Goal: Task Accomplishment & Management: Manage account settings

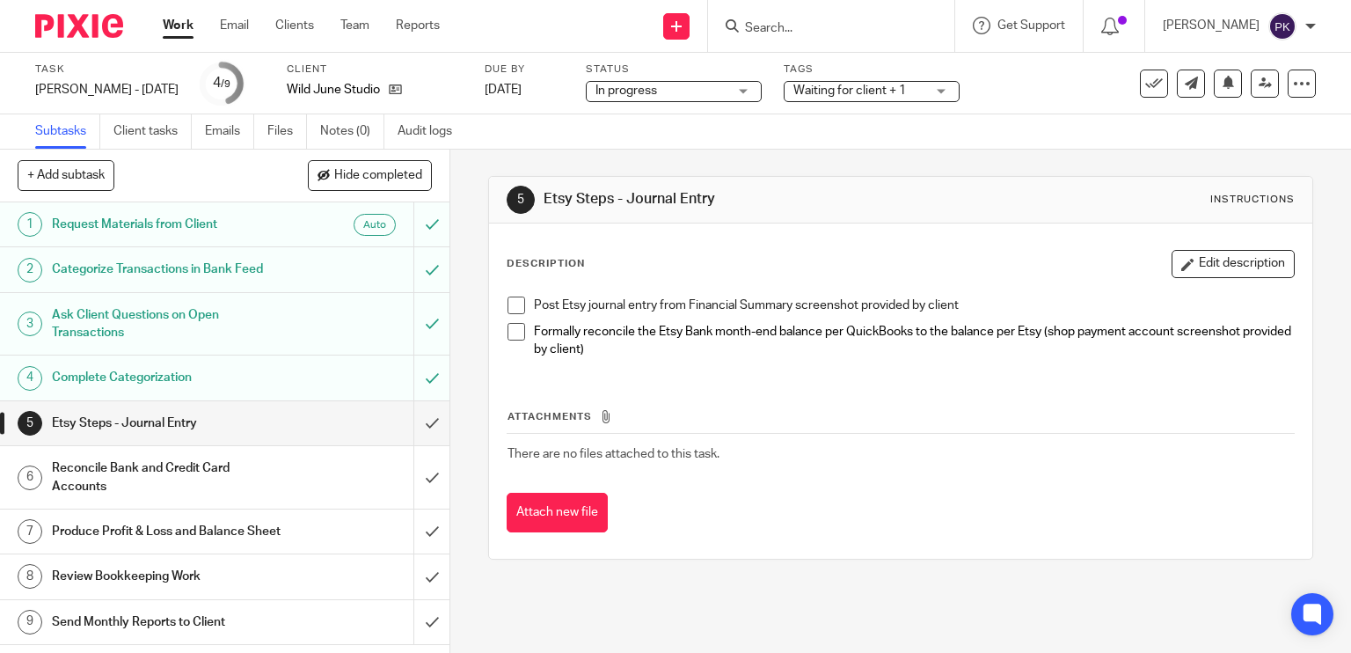
click at [178, 22] on link "Work" at bounding box center [178, 26] width 31 height 18
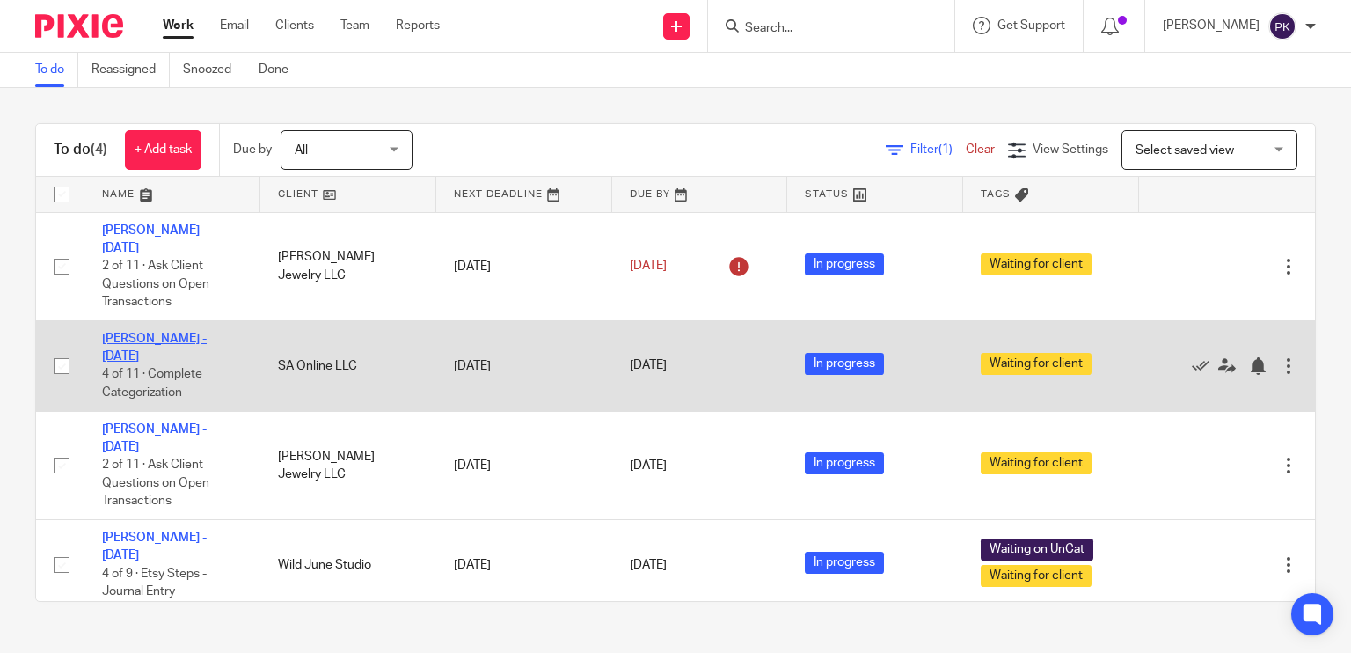
click at [155, 332] on link "[PERSON_NAME] - [DATE]" at bounding box center [154, 347] width 105 height 30
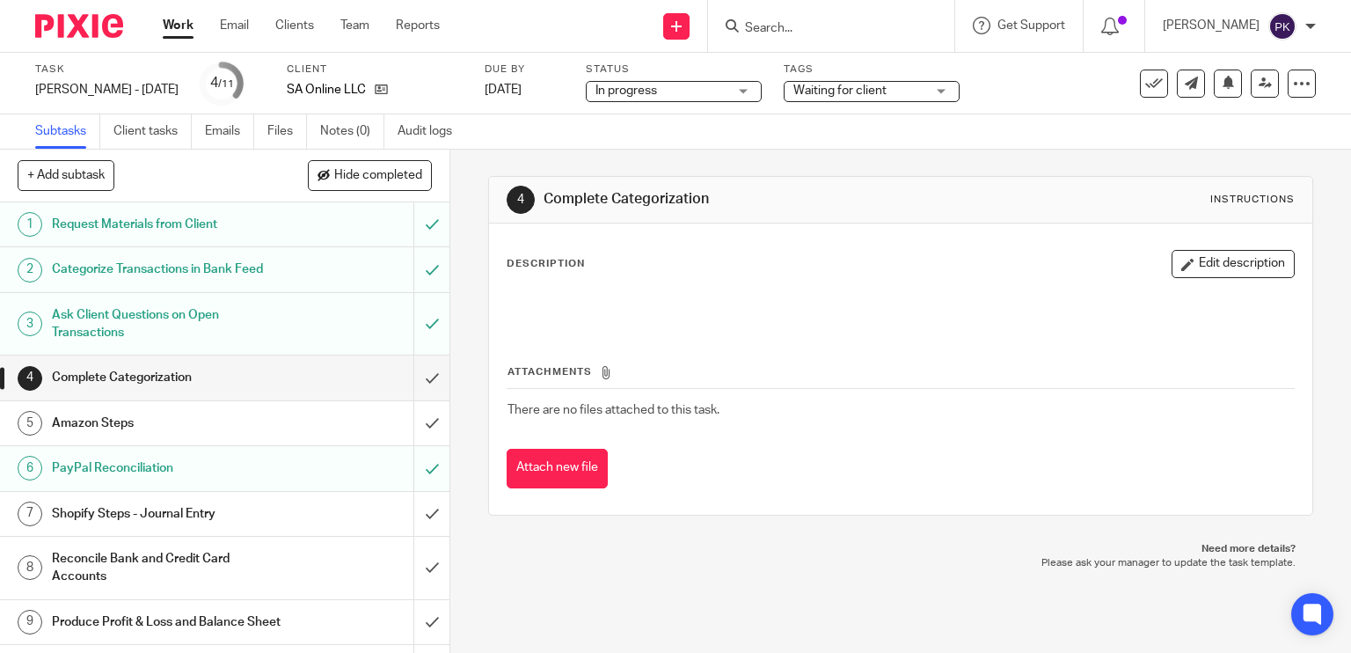
click at [873, 86] on span "Waiting for client" at bounding box center [839, 90] width 93 height 12
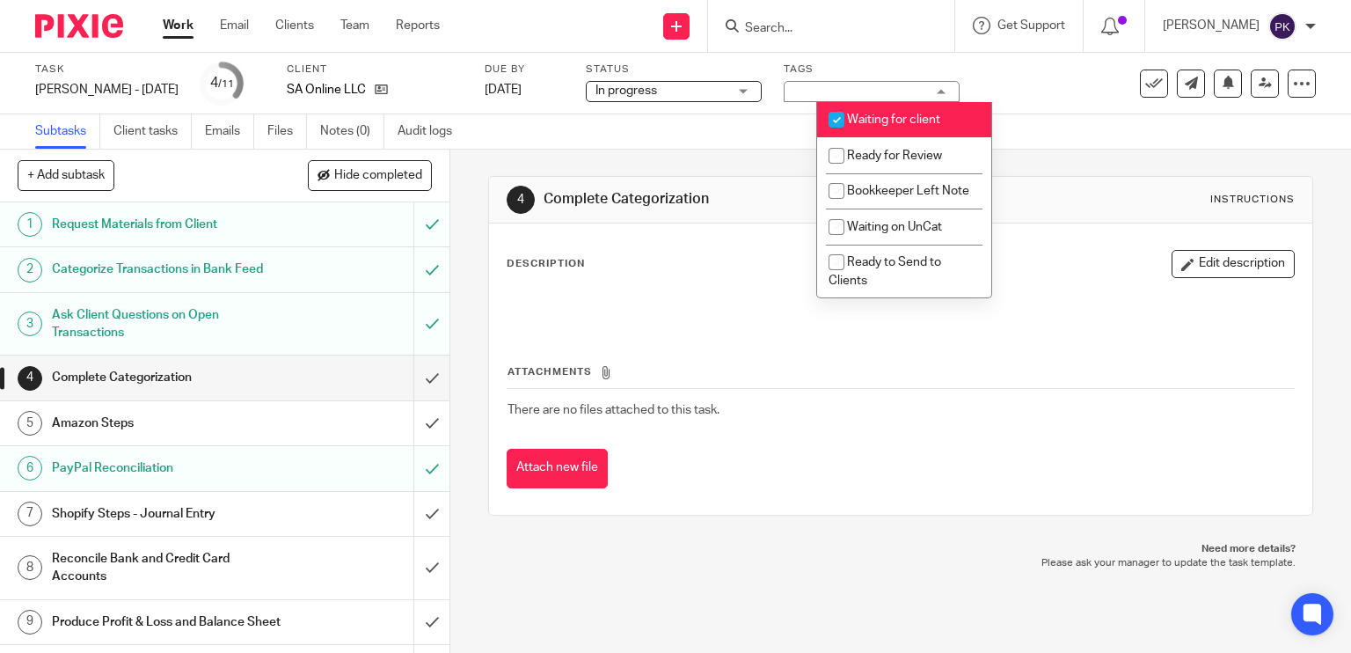
click at [873, 125] on span "Waiting for client" at bounding box center [893, 119] width 93 height 12
checkbox input "false"
click at [731, 131] on div "Subtasks Client tasks Emails Files Notes (0) Audit logs" at bounding box center [675, 131] width 1351 height 35
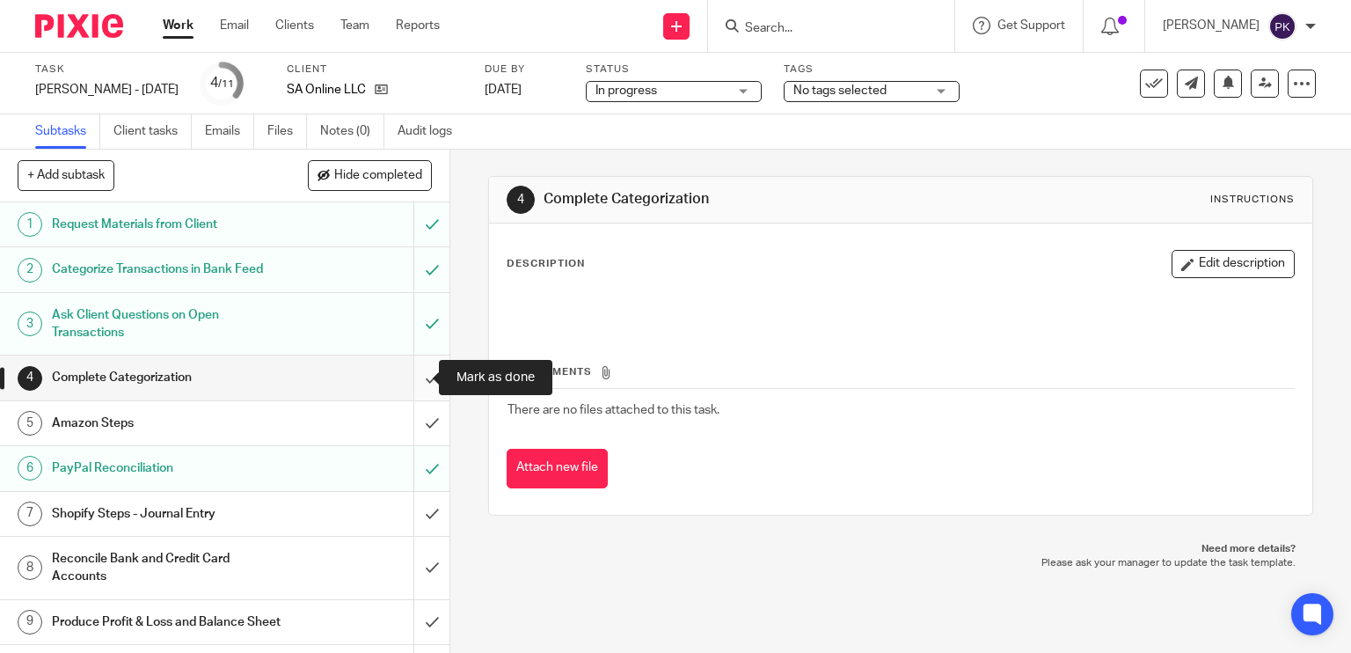
click at [405, 376] on input "submit" at bounding box center [224, 377] width 449 height 44
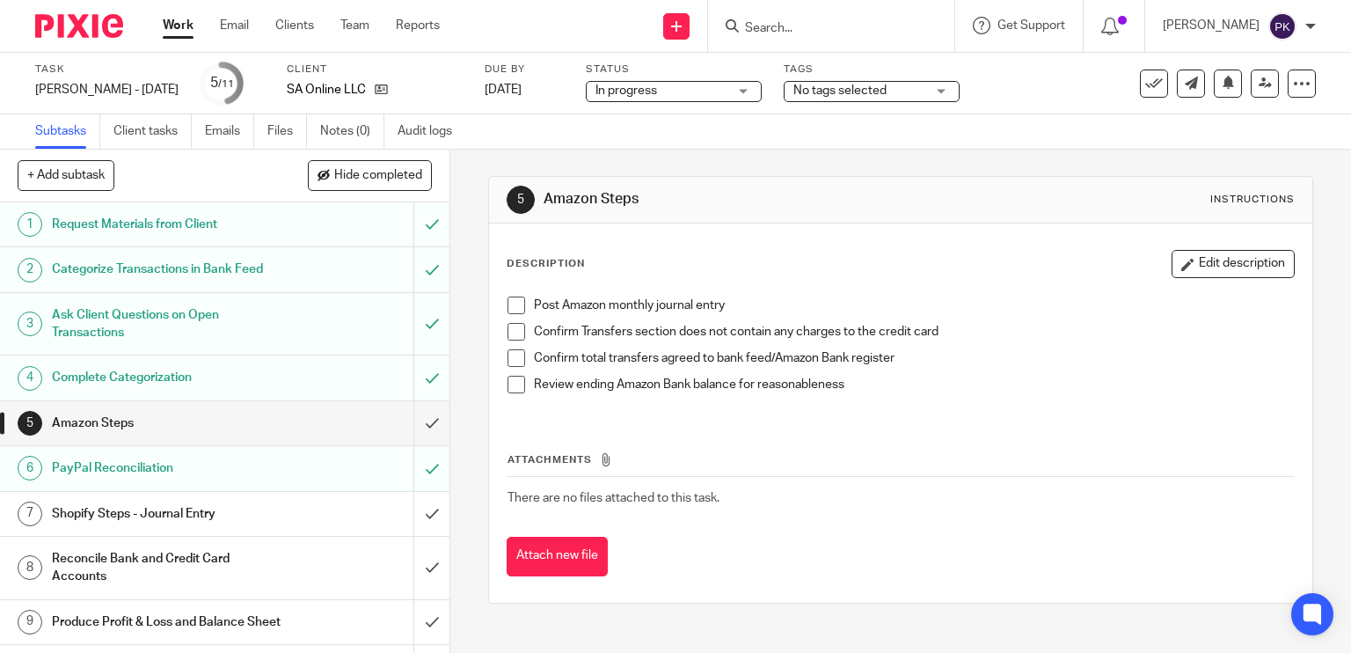
click at [508, 308] on span at bounding box center [517, 305] width 18 height 18
click at [508, 327] on span at bounding box center [517, 332] width 18 height 18
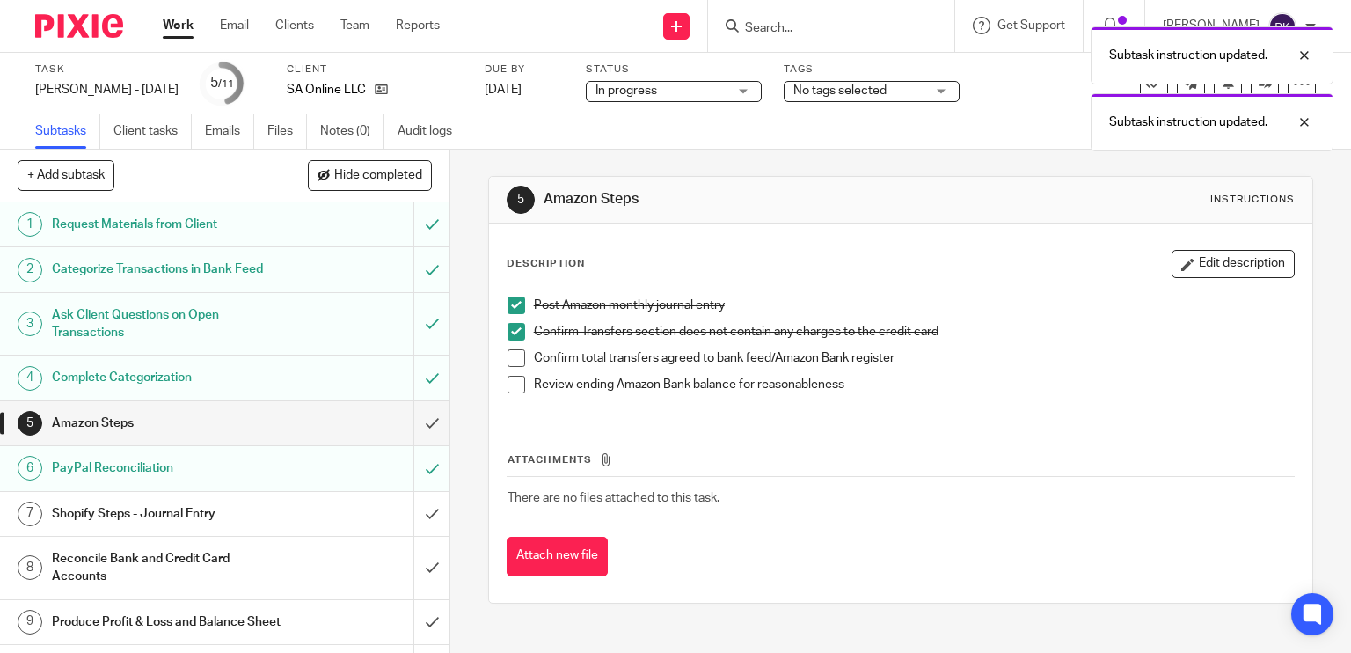
click at [508, 361] on span at bounding box center [517, 358] width 18 height 18
click at [508, 370] on li "Confirm total transfers agreed to bank feed/Amazon Bank register" at bounding box center [901, 362] width 787 height 26
click at [511, 379] on span at bounding box center [517, 385] width 18 height 18
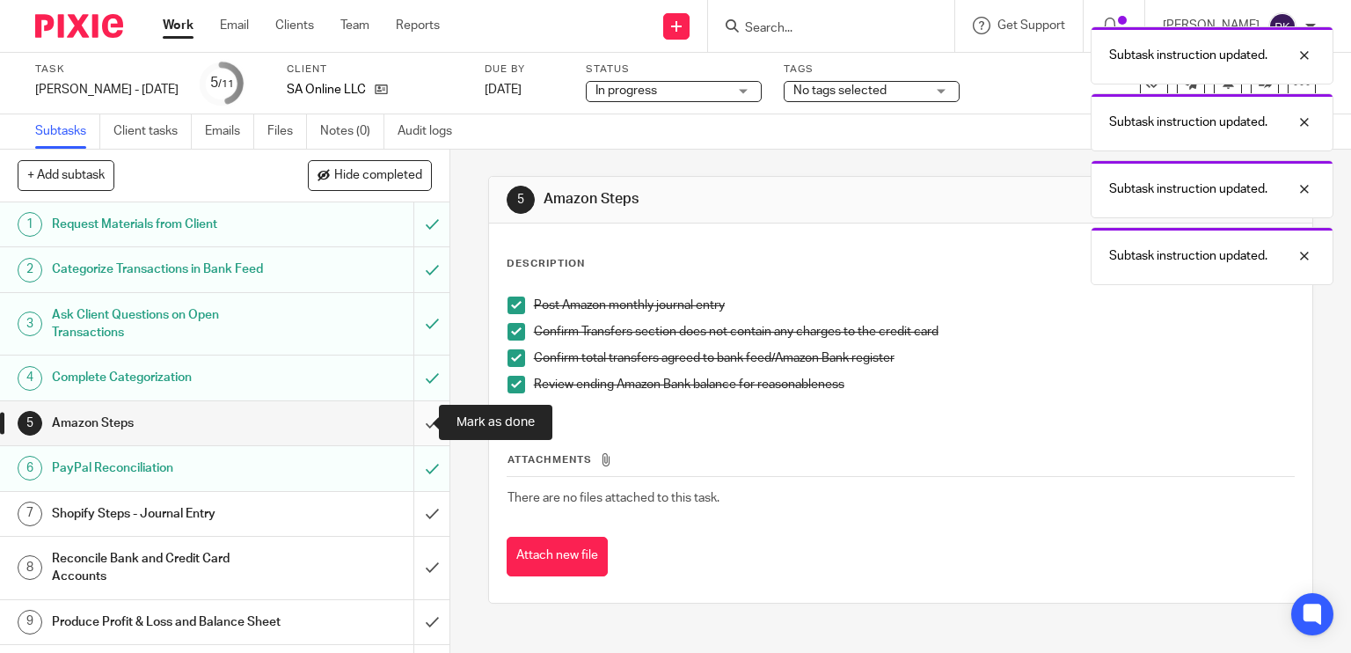
click at [408, 426] on input "submit" at bounding box center [224, 423] width 449 height 44
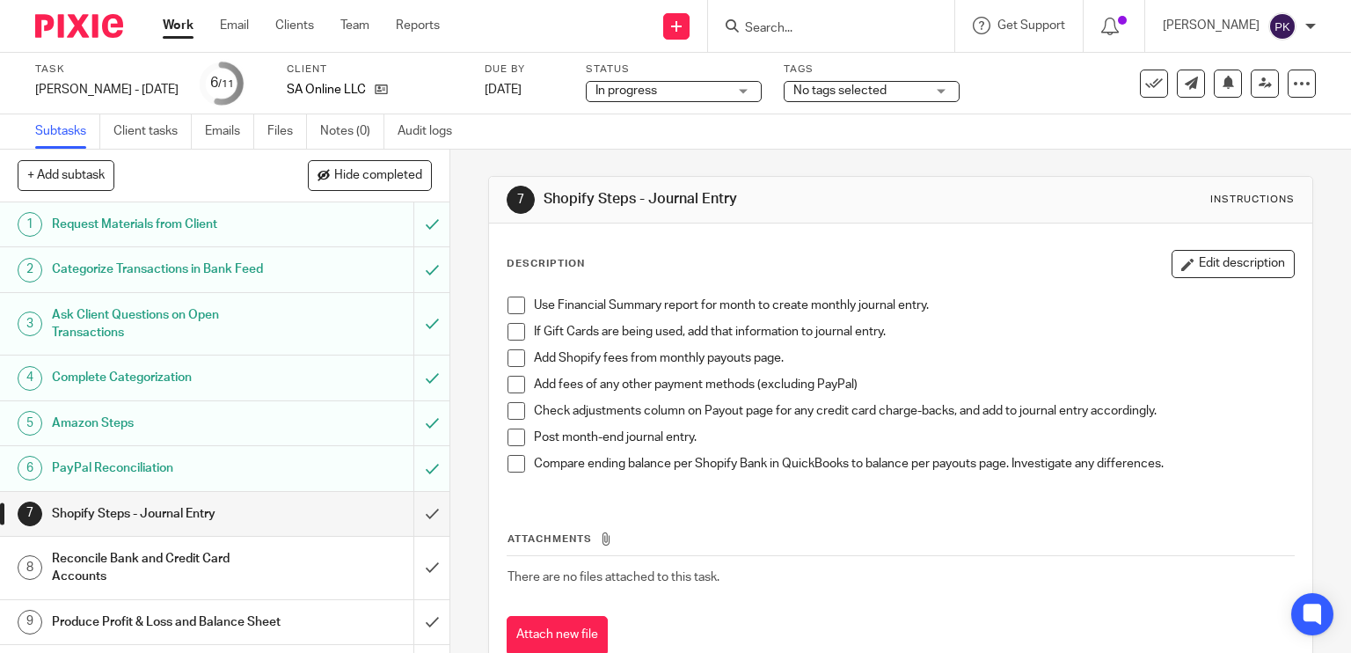
click at [508, 305] on span at bounding box center [517, 305] width 18 height 18
click at [513, 340] on span at bounding box center [517, 332] width 18 height 18
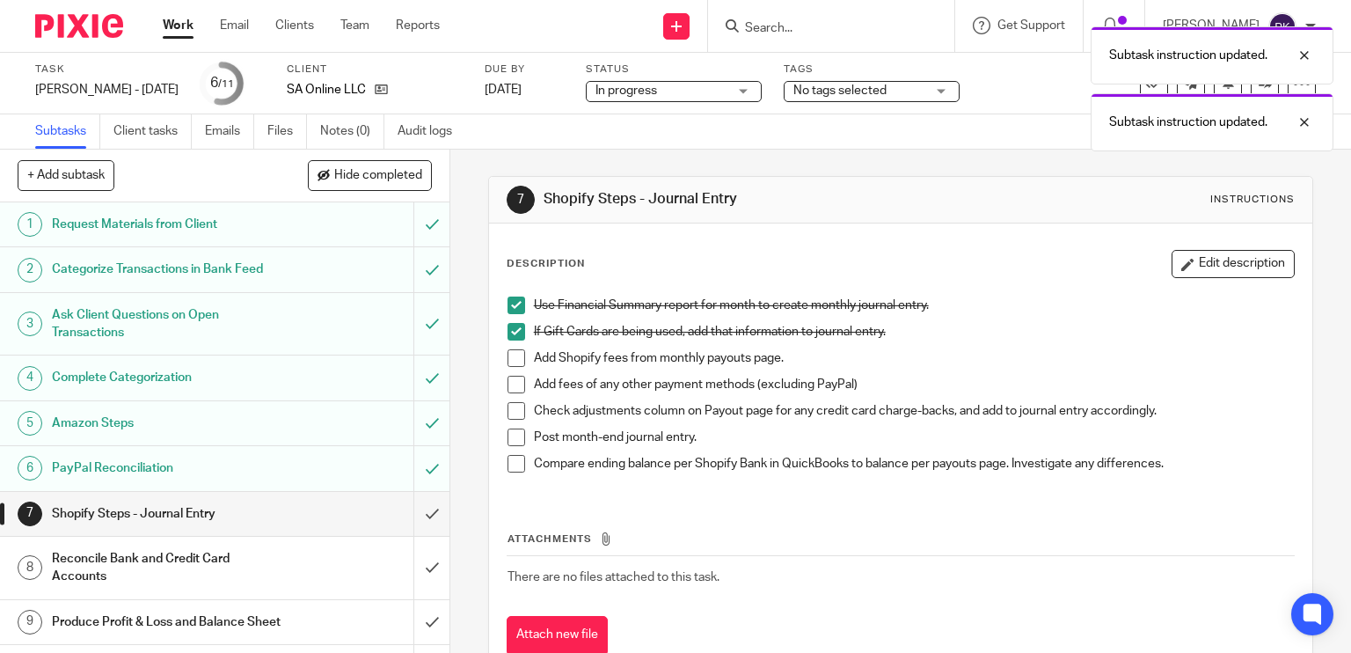
click at [508, 358] on span at bounding box center [517, 358] width 18 height 18
click at [508, 376] on span at bounding box center [517, 385] width 18 height 18
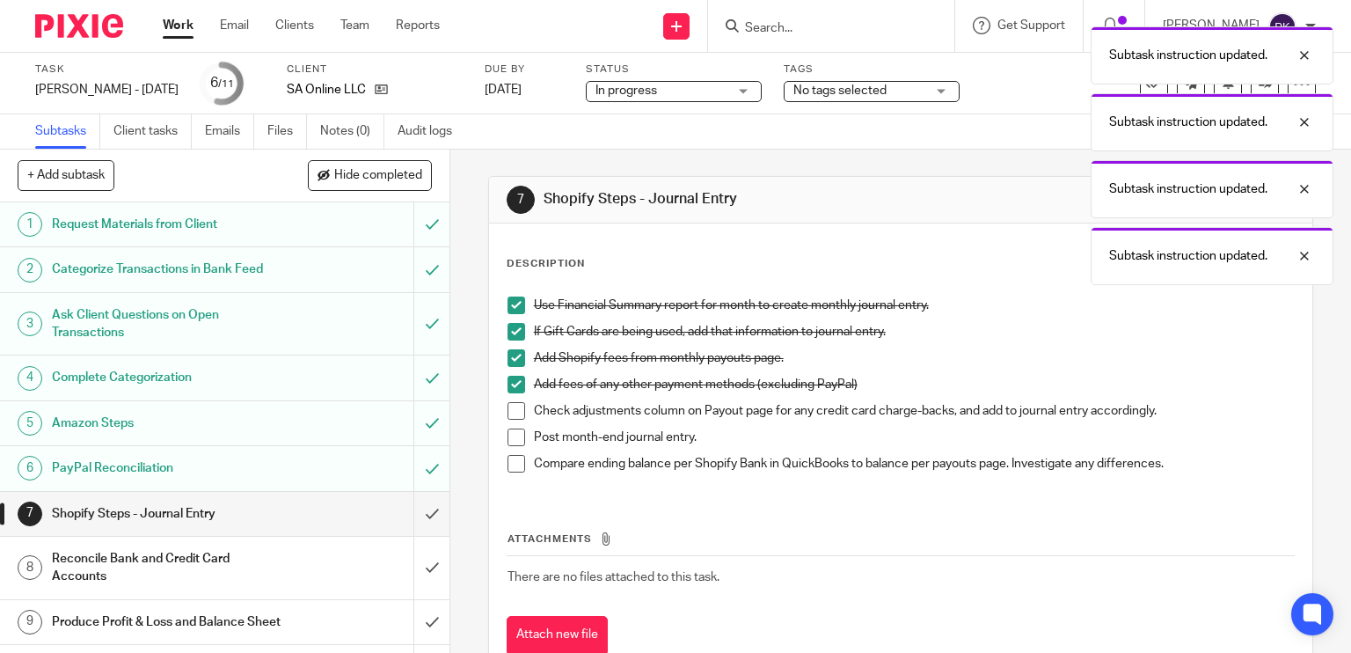
click at [508, 409] on span at bounding box center [517, 411] width 18 height 18
click at [508, 425] on li "Check adjustments column on Payout page for any credit card charge-backs, and a…" at bounding box center [901, 415] width 787 height 26
click at [508, 428] on span at bounding box center [517, 437] width 18 height 18
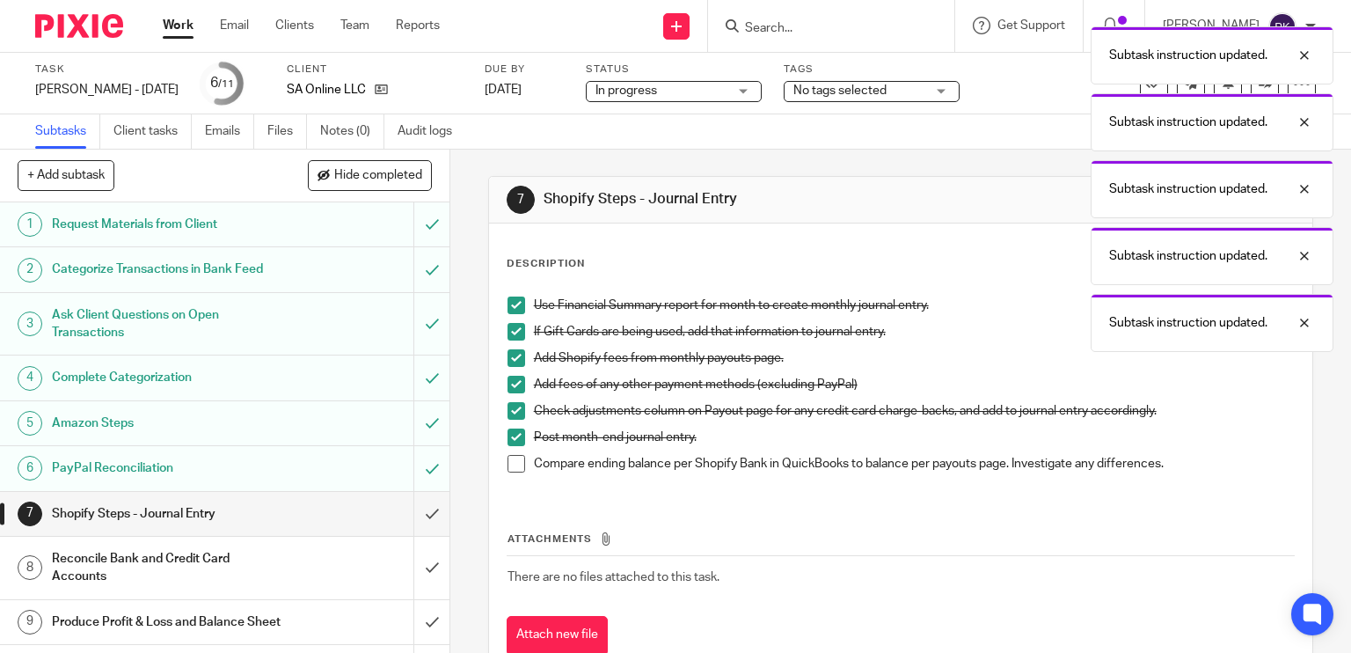
click at [513, 460] on span at bounding box center [517, 464] width 18 height 18
click at [413, 509] on input "submit" at bounding box center [224, 514] width 449 height 44
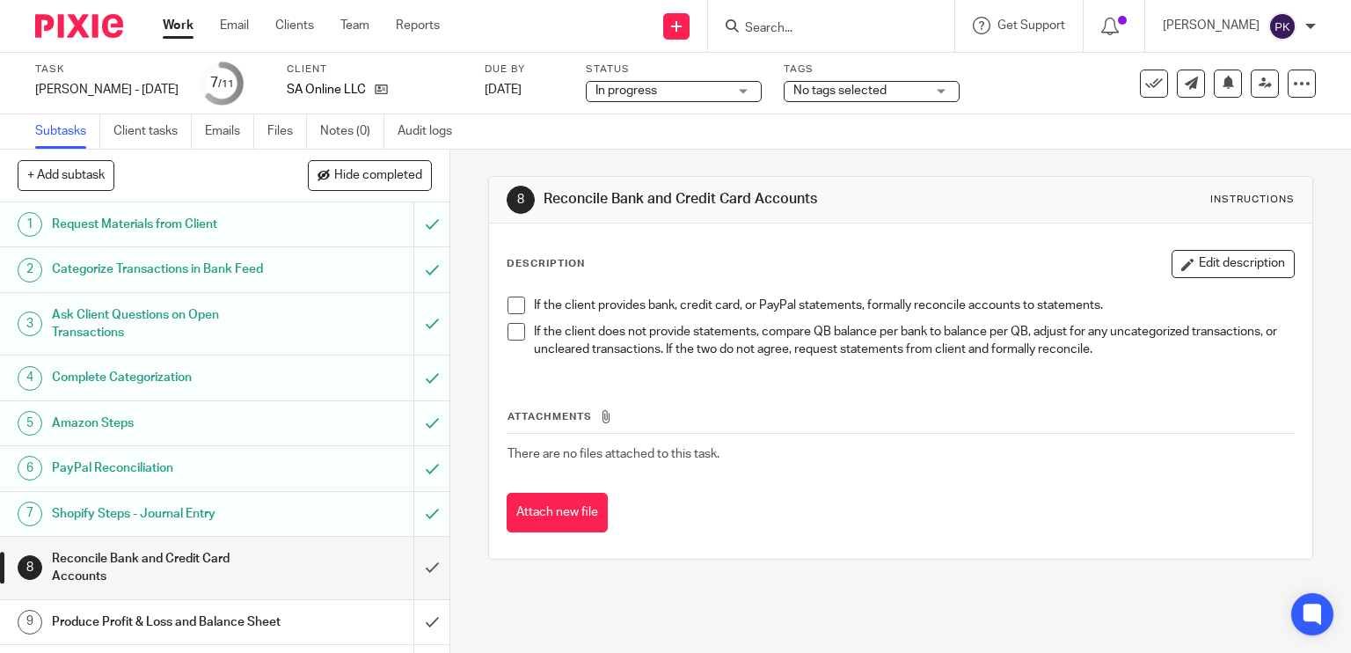
click at [508, 311] on span at bounding box center [517, 305] width 18 height 18
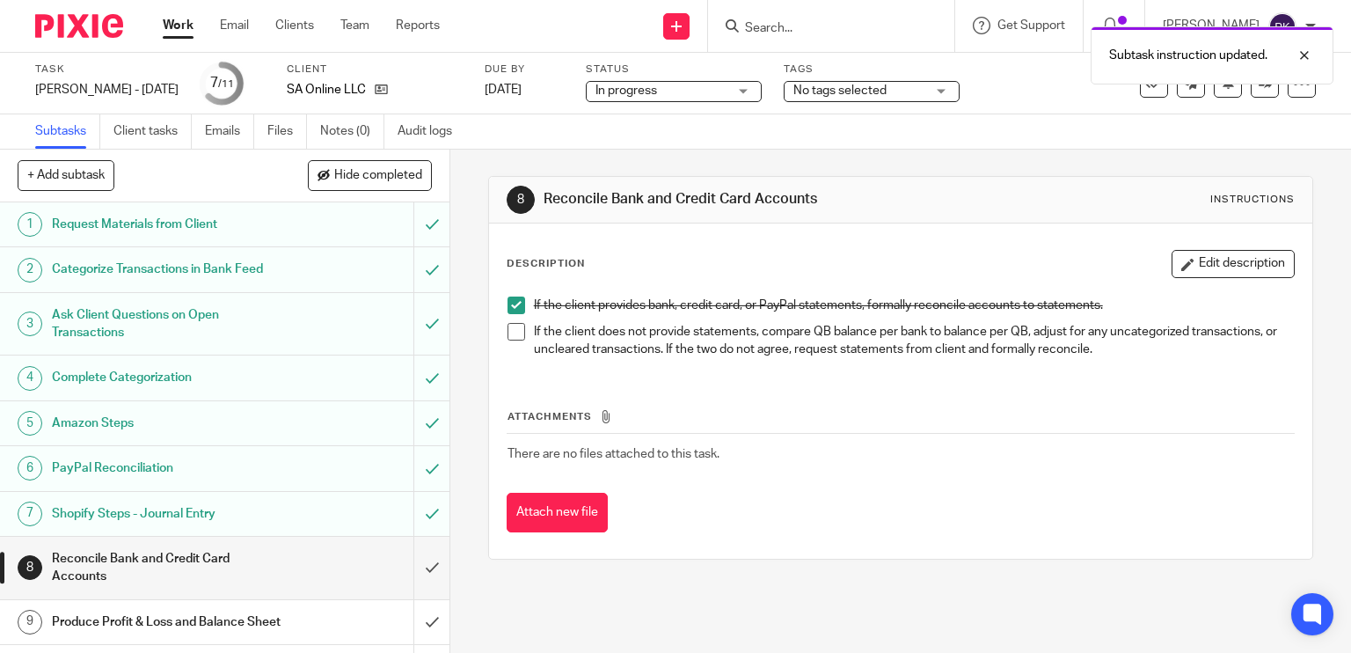
click at [508, 326] on span at bounding box center [517, 332] width 18 height 18
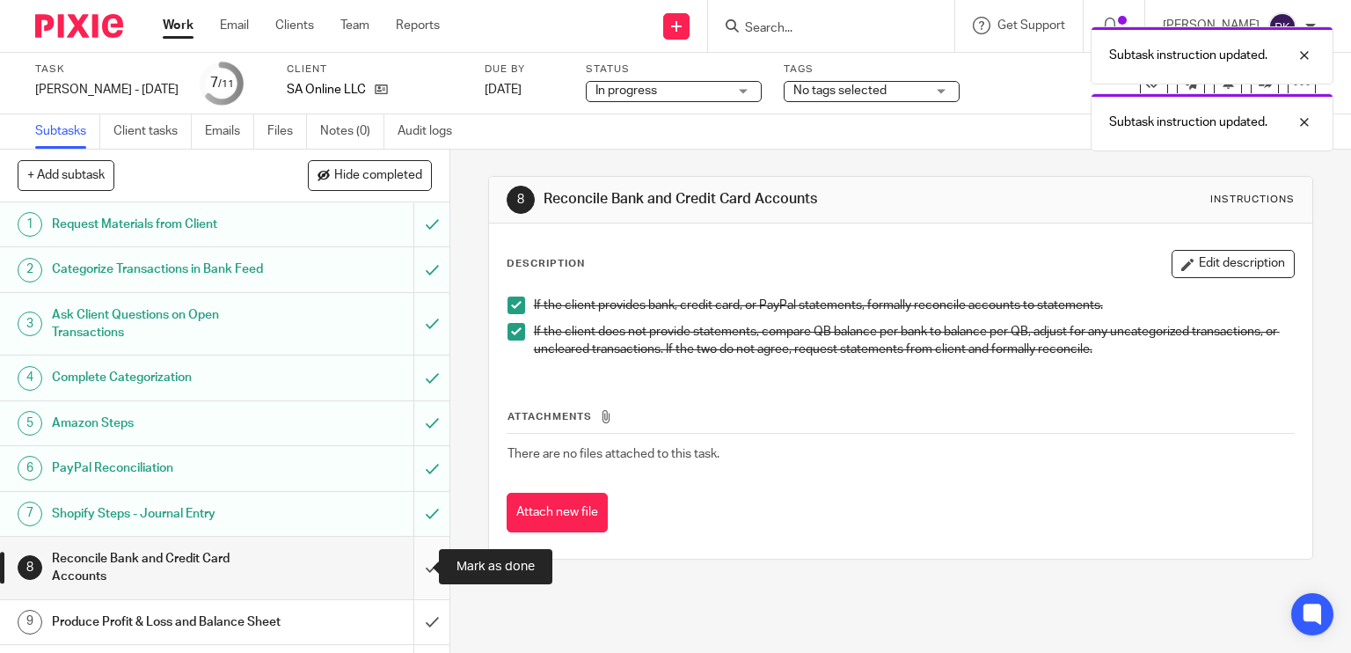
click at [418, 555] on input "submit" at bounding box center [224, 568] width 449 height 62
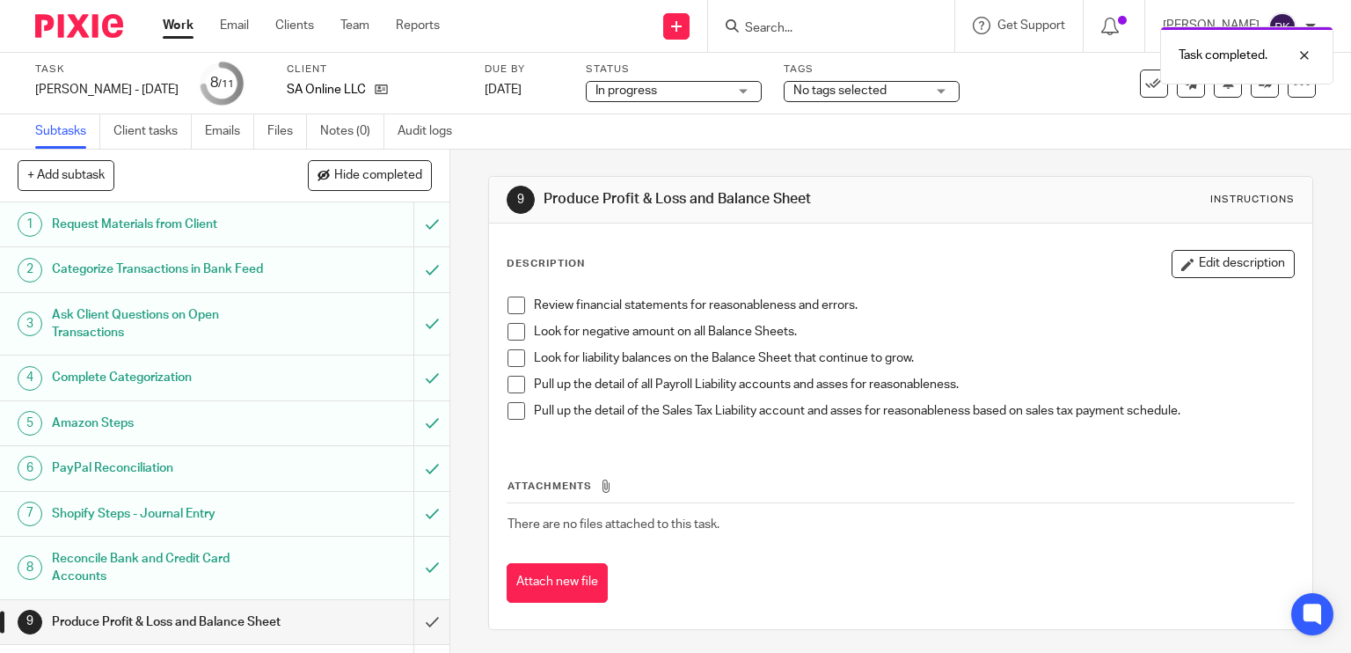
click at [871, 96] on span "No tags selected" at bounding box center [839, 90] width 93 height 12
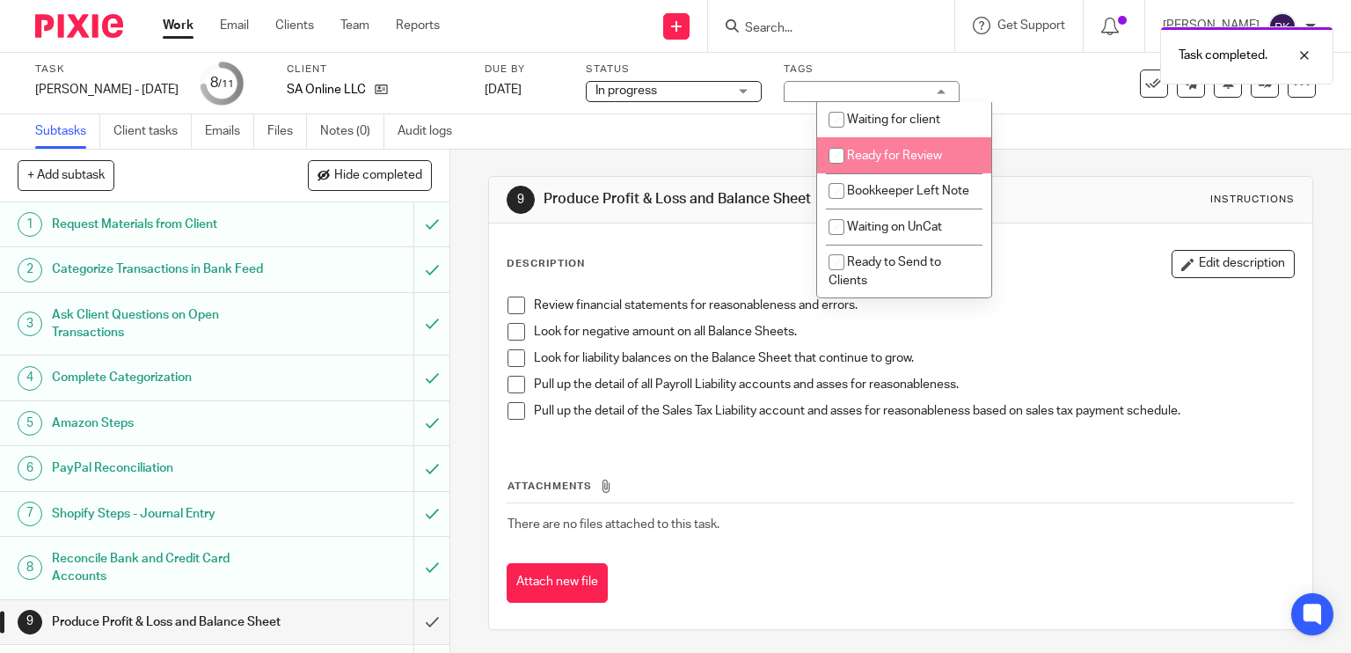
click at [868, 171] on li "Ready for Review" at bounding box center [904, 155] width 174 height 36
checkbox input "true"
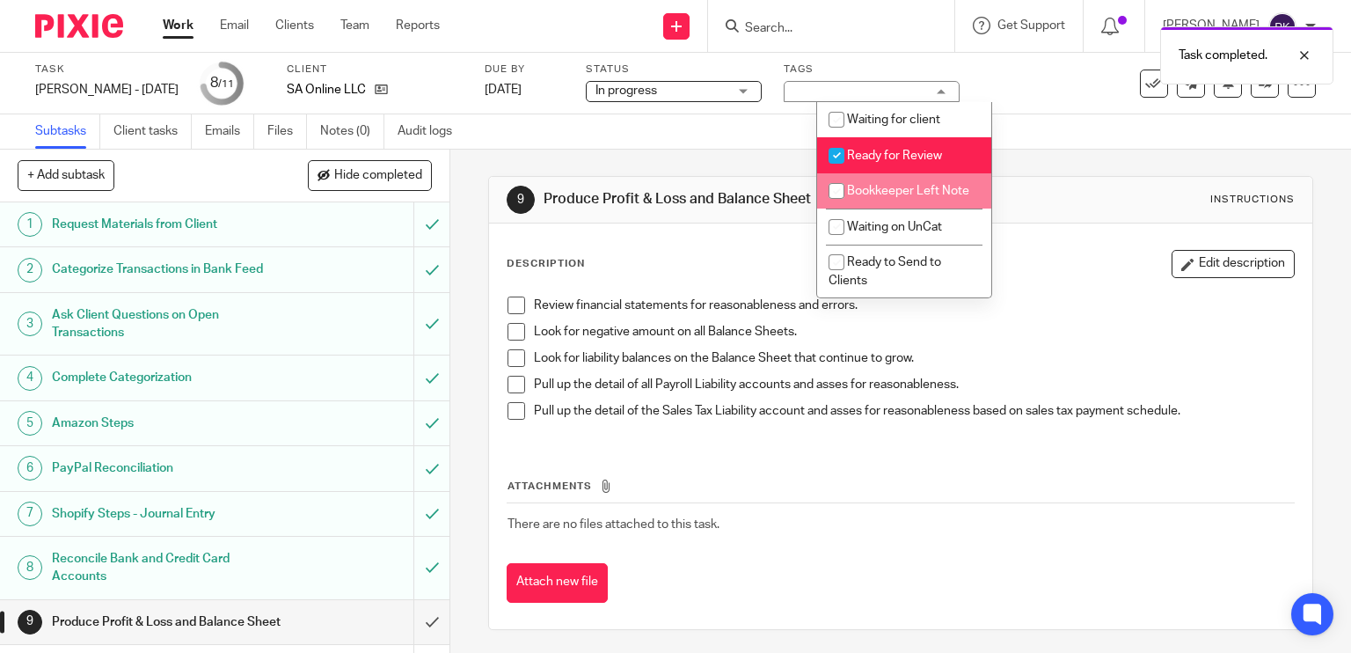
click at [508, 309] on span at bounding box center [517, 305] width 18 height 18
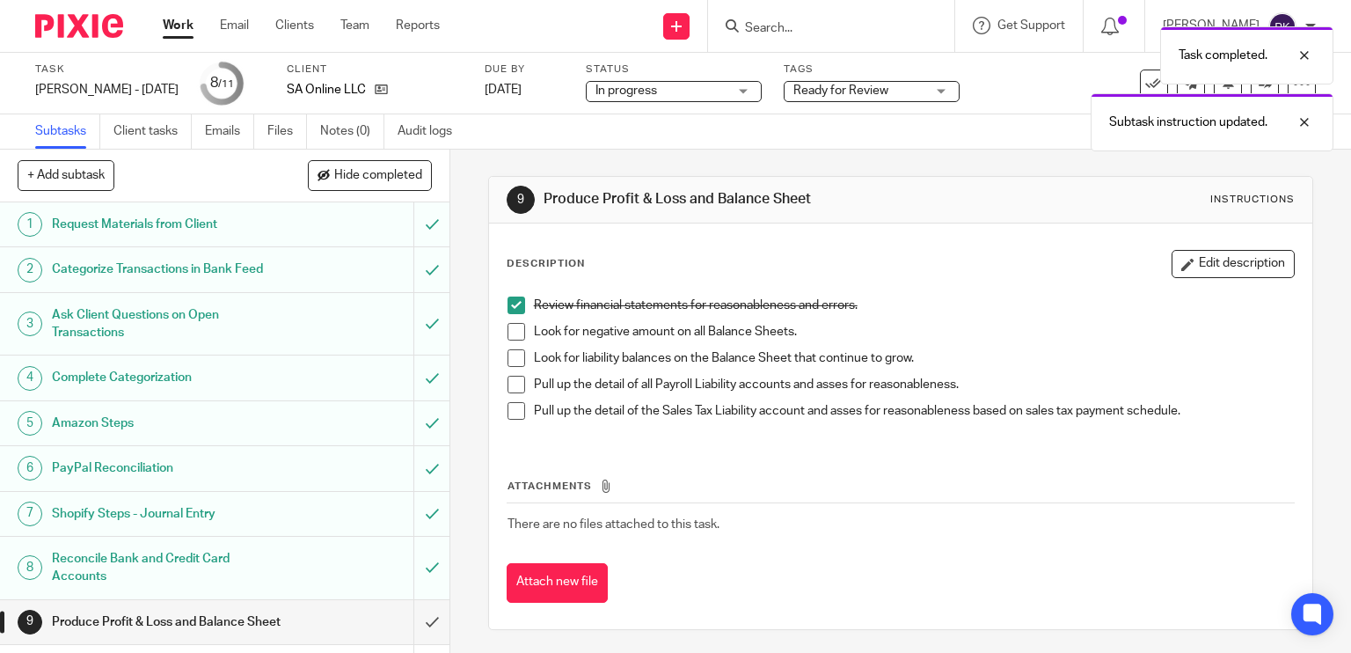
click at [508, 330] on span at bounding box center [517, 332] width 18 height 18
click at [514, 365] on span at bounding box center [517, 358] width 18 height 18
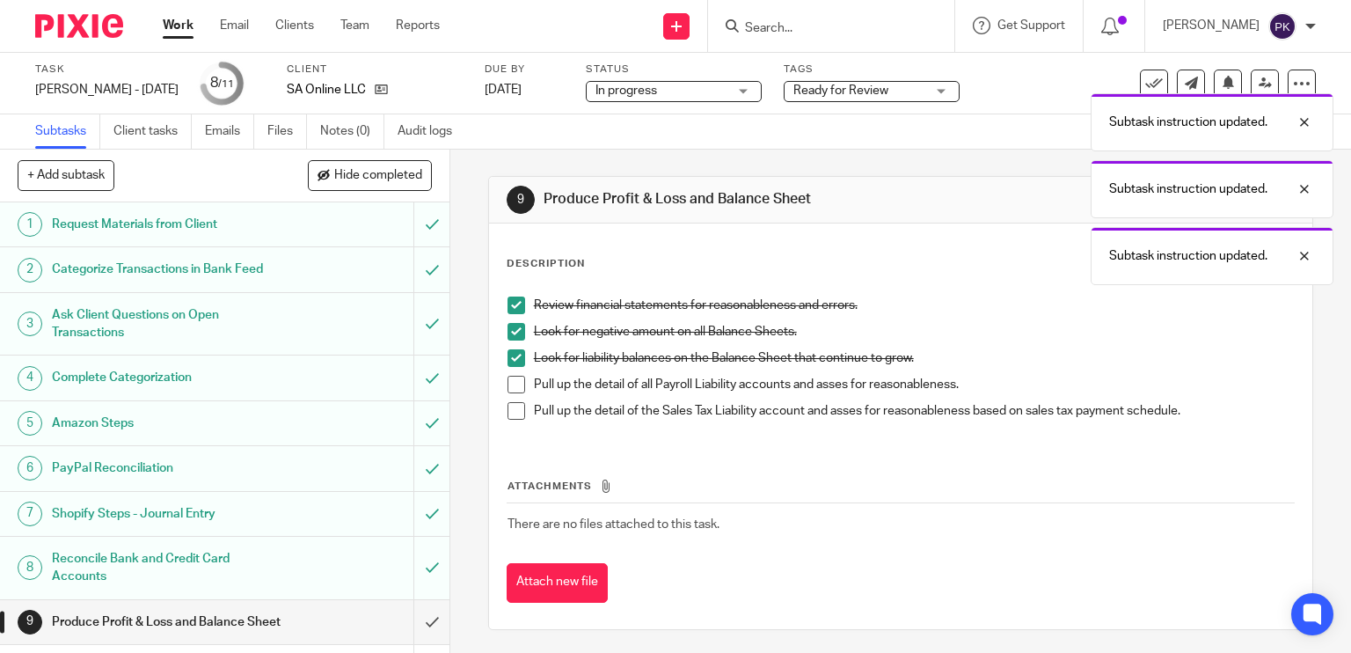
click at [511, 381] on span at bounding box center [517, 385] width 18 height 18
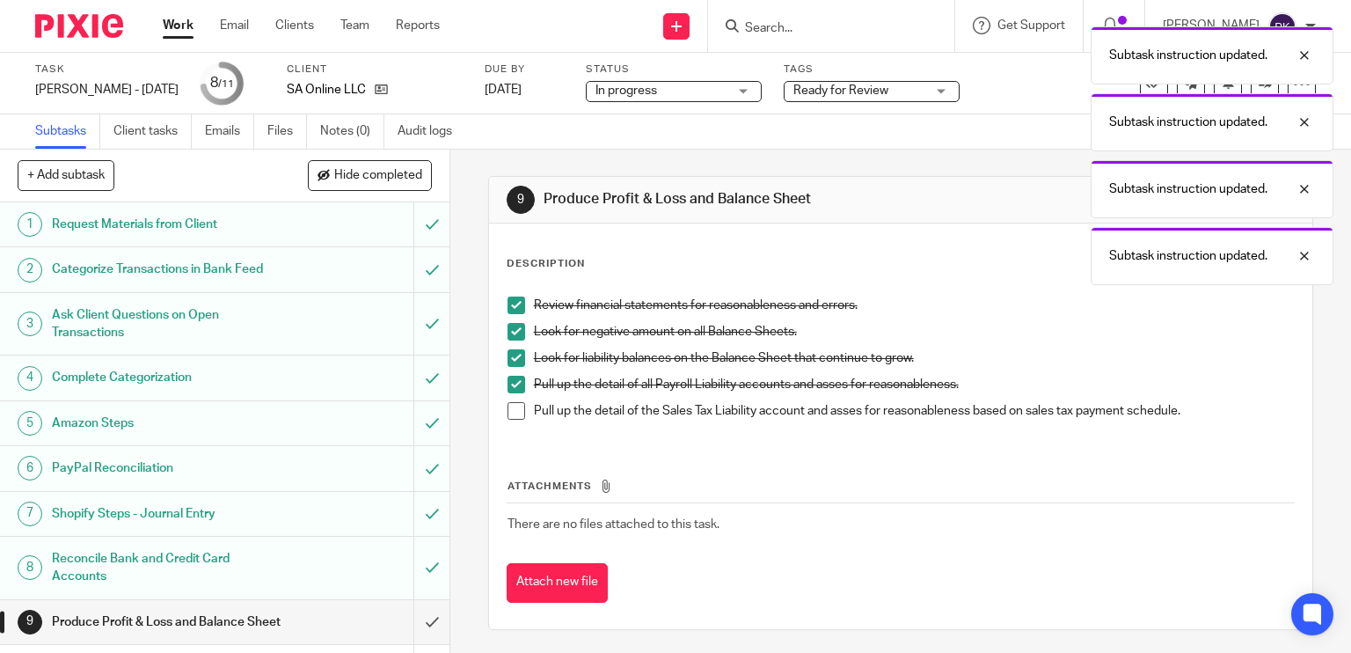
click at [509, 409] on span at bounding box center [517, 411] width 18 height 18
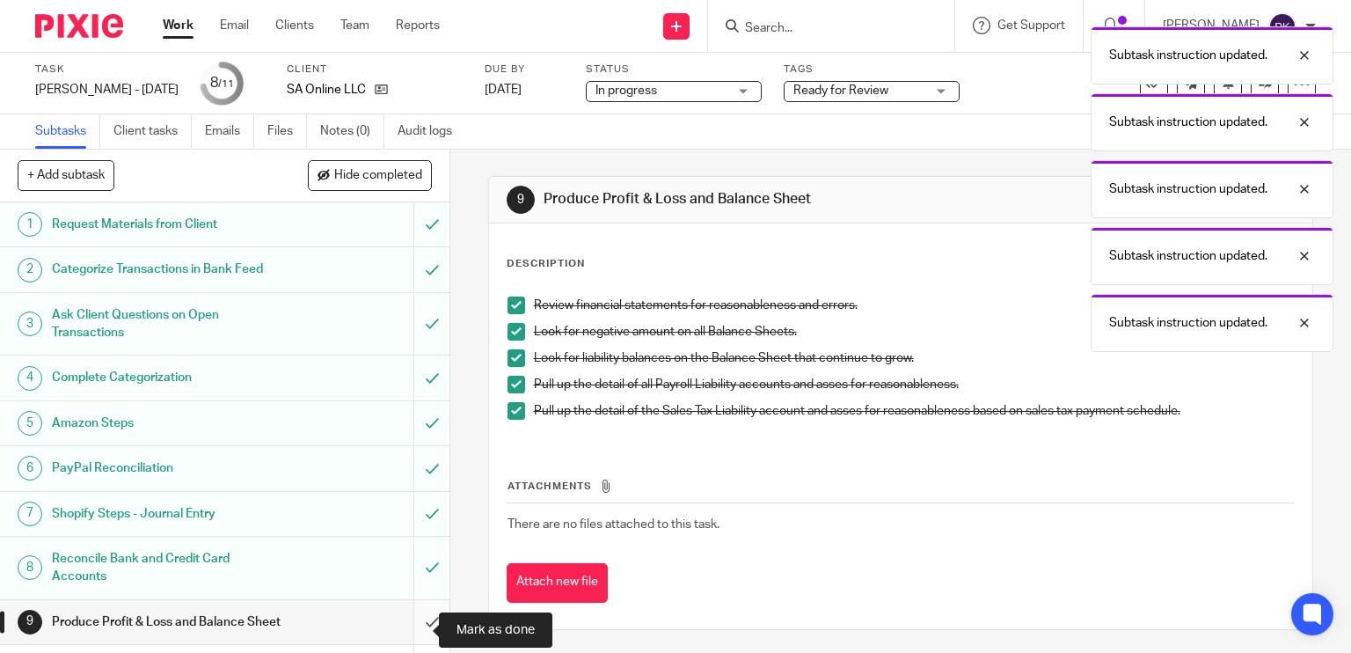
click at [415, 627] on input "submit" at bounding box center [224, 622] width 449 height 44
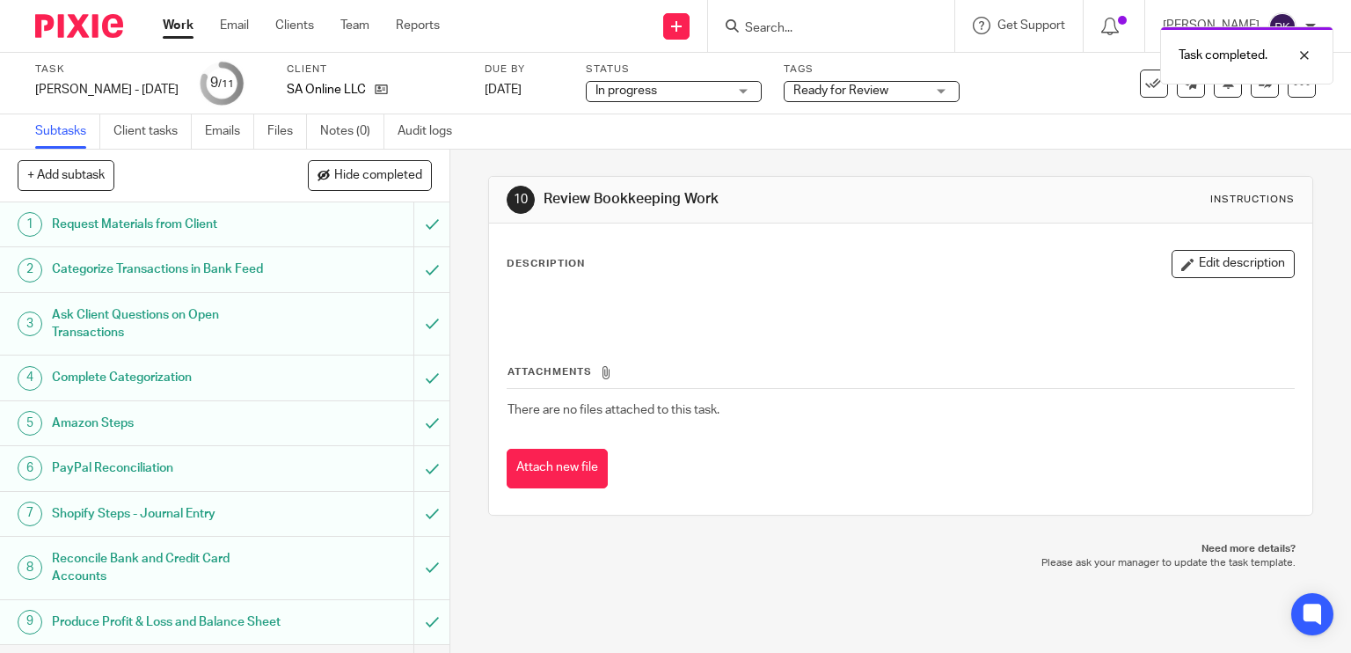
click at [182, 26] on link "Work" at bounding box center [178, 26] width 31 height 18
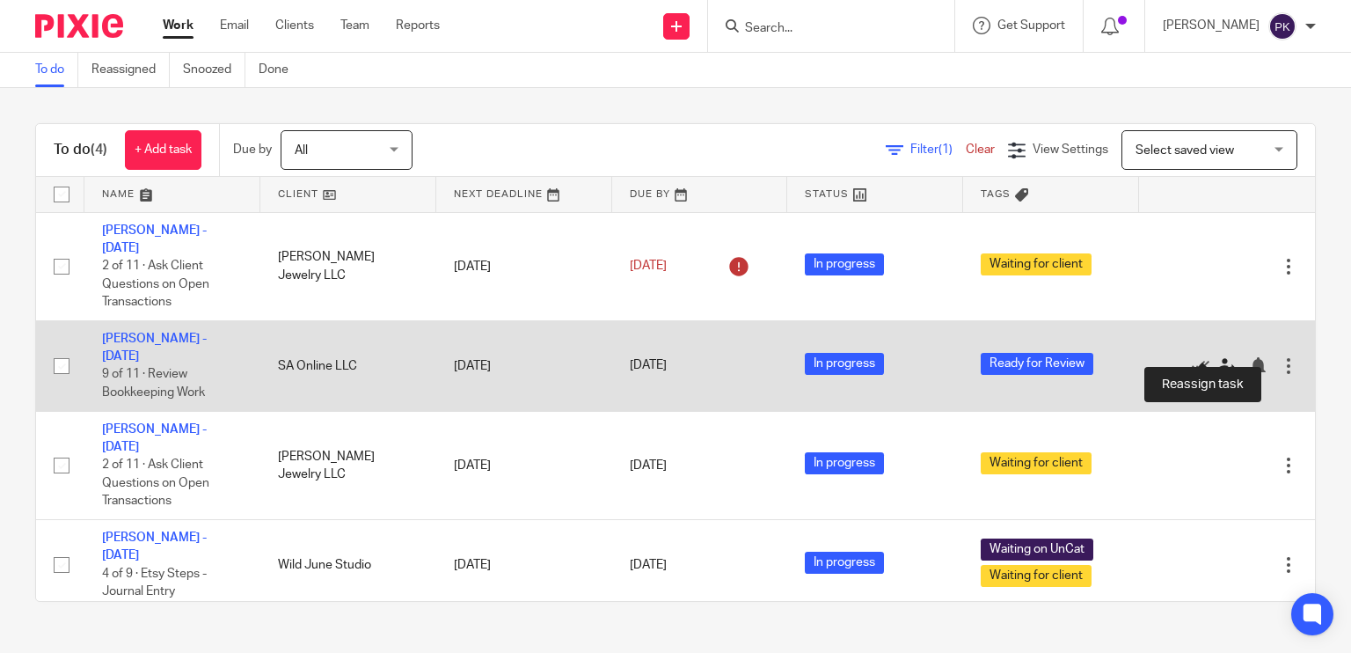
click at [1218, 357] on icon at bounding box center [1227, 366] width 18 height 18
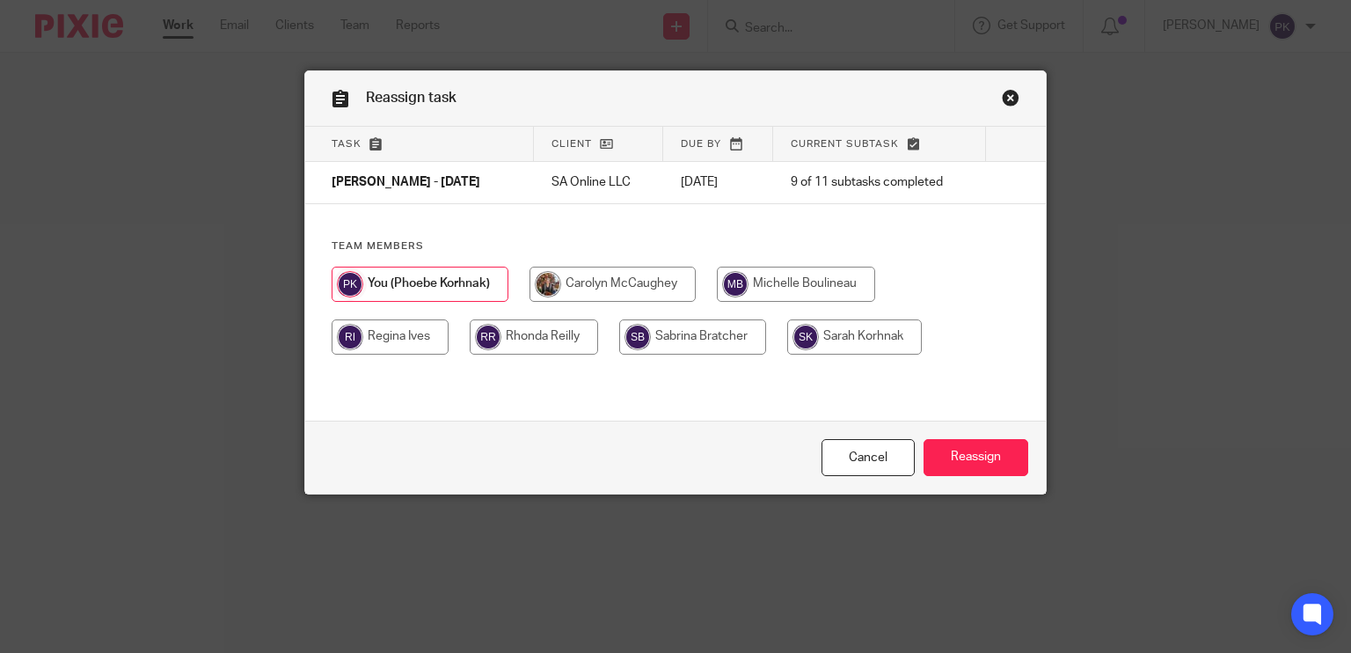
click at [758, 274] on input "radio" at bounding box center [796, 284] width 158 height 35
radio input "true"
click at [967, 457] on input "Reassign" at bounding box center [976, 458] width 105 height 38
